Goal: Obtain resource: Download file/media

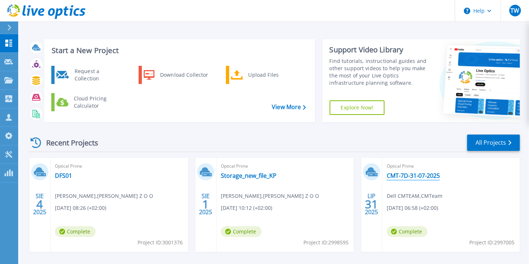
click at [414, 176] on link "CMT-7D-31-07-2025" at bounding box center [413, 175] width 53 height 7
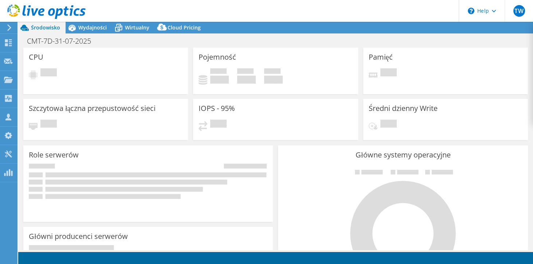
select select "USD"
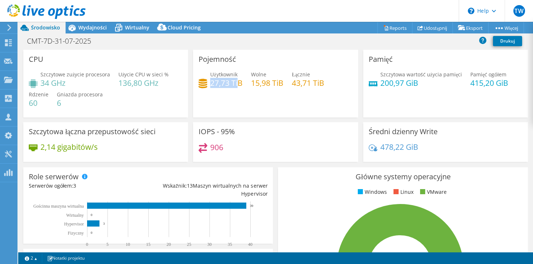
drag, startPoint x: 239, startPoint y: 83, endPoint x: 210, endPoint y: 84, distance: 28.4
click at [210, 84] on h4 "27,73 TiB" at bounding box center [226, 83] width 32 height 8
click at [133, 27] on span "Wirtualny" at bounding box center [137, 27] width 24 height 7
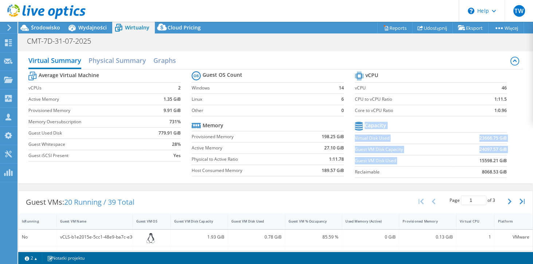
drag, startPoint x: 507, startPoint y: 160, endPoint x: 474, endPoint y: 159, distance: 33.5
click at [474, 159] on section "vCPU vCPU 46 CPU to vCPU Ratio 1:11.5 Core to vCPU Ratio 1:0.96 Capacity Virtua…" at bounding box center [436, 126] width 163 height 112
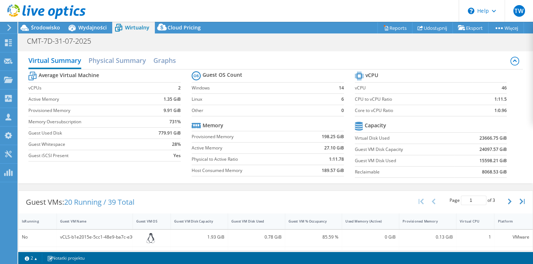
click at [474, 159] on td "15598.21 GiB" at bounding box center [480, 160] width 52 height 11
click at [125, 62] on h2 "Physical Summary" at bounding box center [117, 61] width 58 height 16
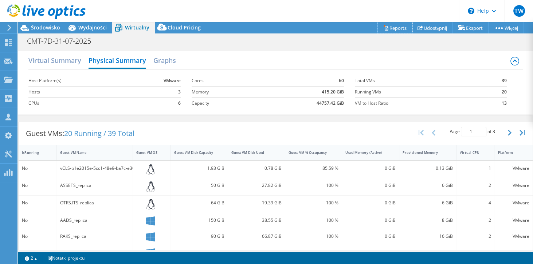
click at [391, 28] on link "Reports" at bounding box center [394, 27] width 35 height 11
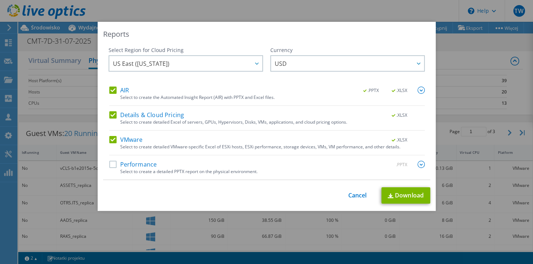
click at [115, 163] on label "Performance" at bounding box center [133, 164] width 48 height 7
click at [0, 0] on input "Performance" at bounding box center [0, 0] width 0 height 0
click at [411, 195] on link "Download" at bounding box center [405, 196] width 49 height 16
click at [351, 195] on link "Cancel" at bounding box center [357, 195] width 19 height 7
